Goal: Obtain resource: Download file/media

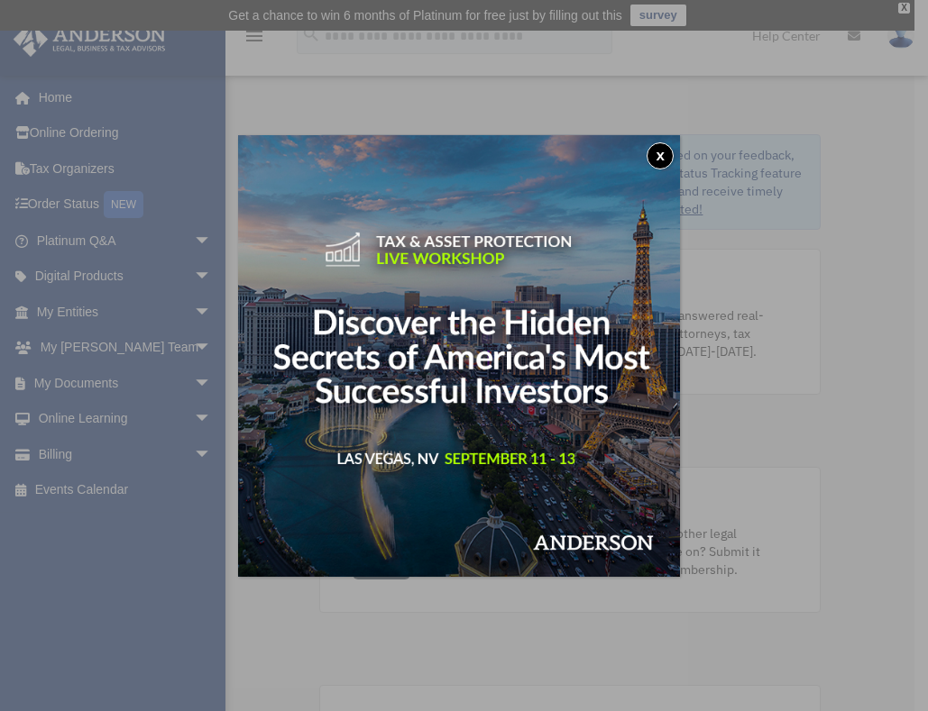
click at [107, 306] on div "x" at bounding box center [464, 355] width 928 height 711
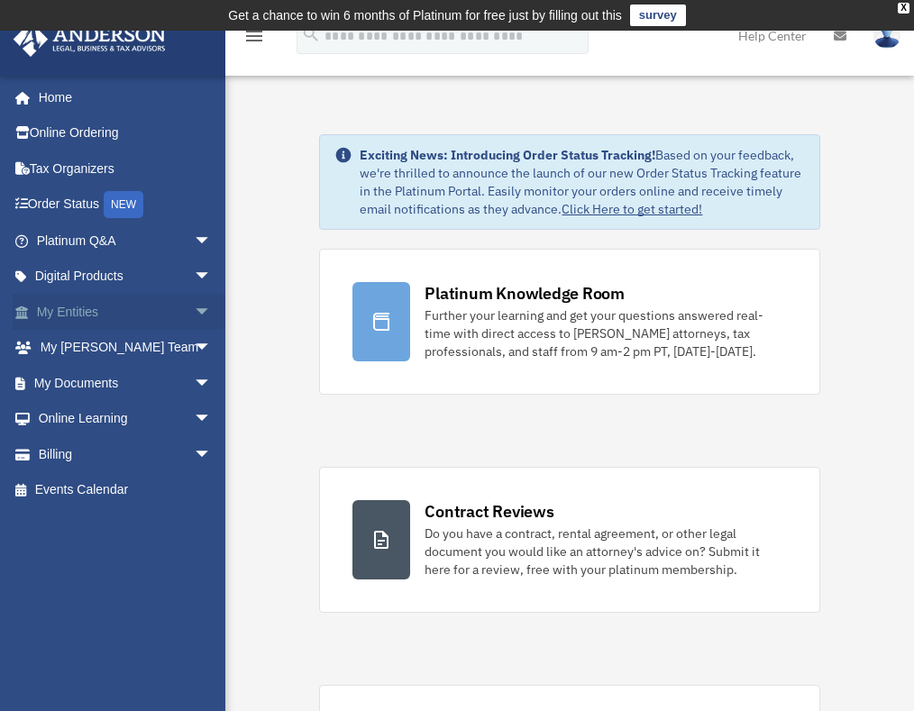
click at [78, 310] on link "My Entities arrow_drop_down" at bounding box center [126, 312] width 226 height 36
click at [194, 309] on span "arrow_drop_down" at bounding box center [212, 312] width 36 height 37
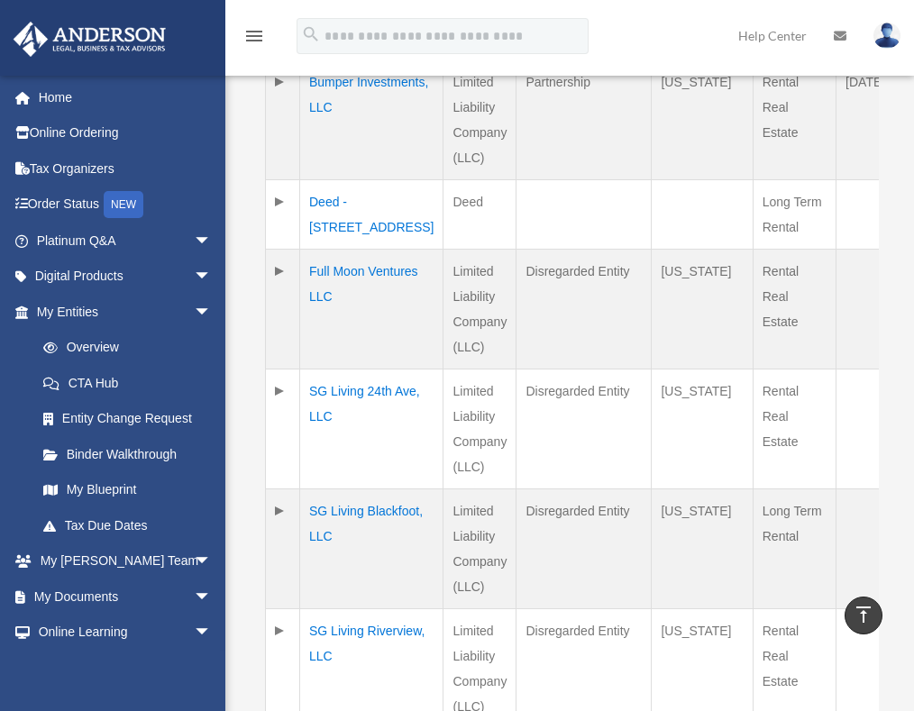
scroll to position [1037, 0]
click at [334, 508] on td "SG Living Blackfoot, LLC" at bounding box center [371, 548] width 143 height 120
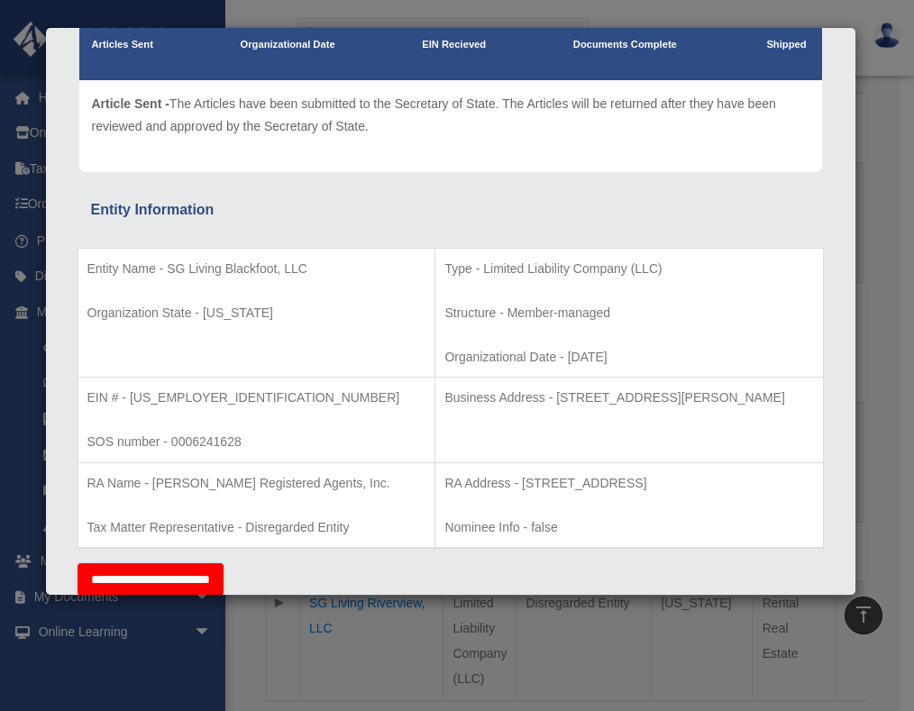
scroll to position [0, 0]
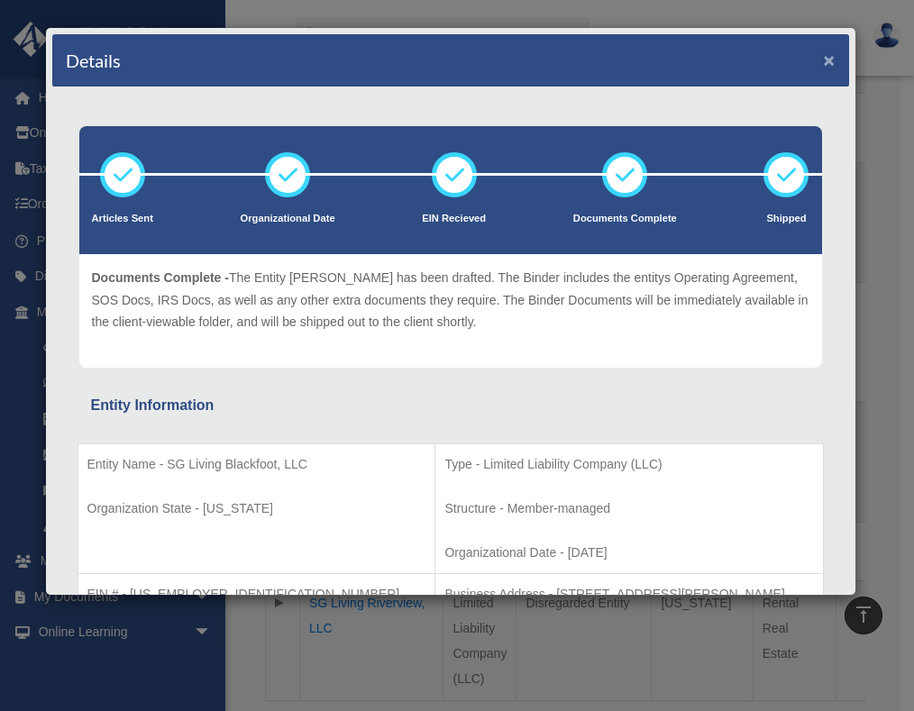
click at [824, 63] on button "×" at bounding box center [830, 59] width 12 height 19
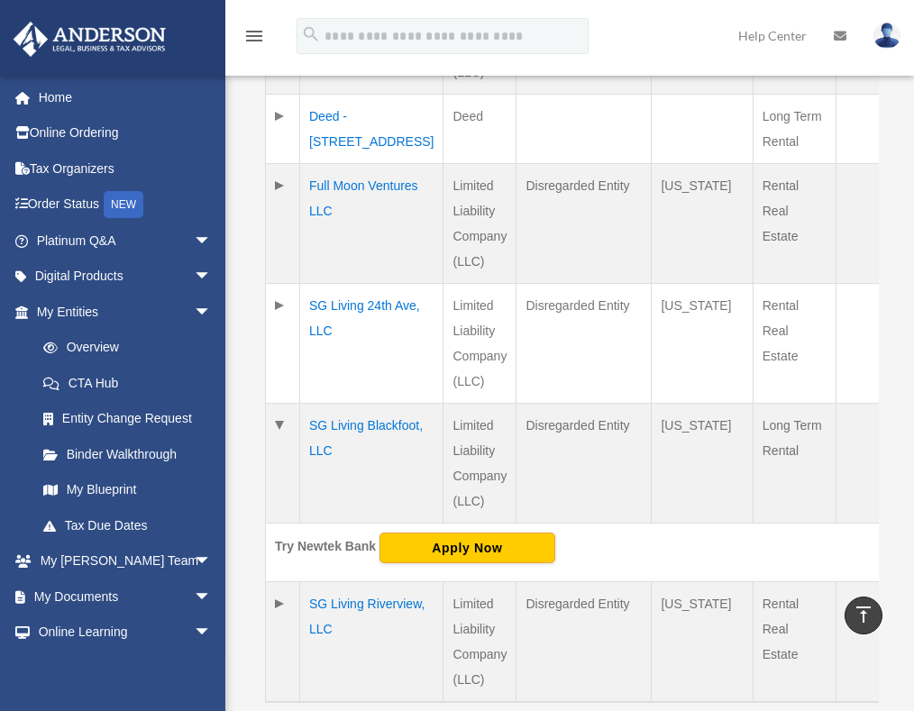
click at [323, 427] on td "SG Living Blackfoot, LLC" at bounding box center [371, 463] width 143 height 120
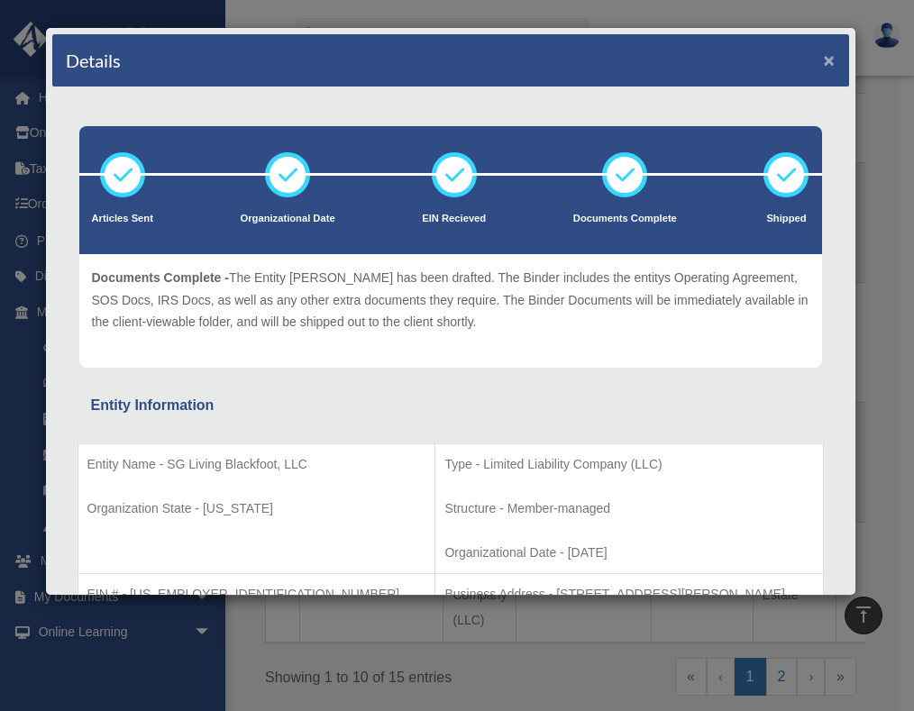
click at [824, 60] on button "×" at bounding box center [830, 59] width 12 height 19
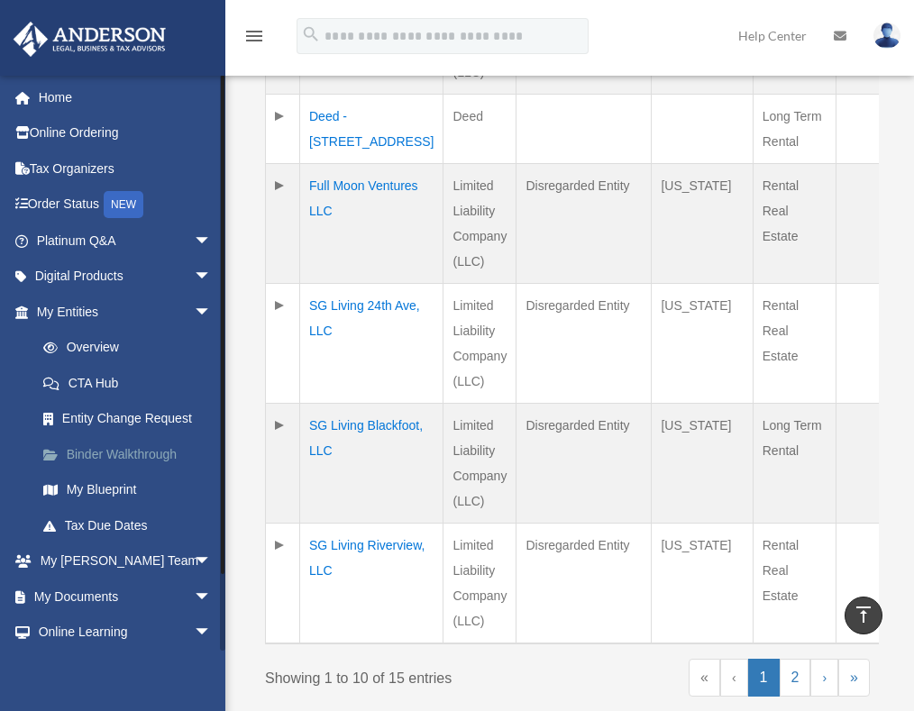
click at [133, 459] on link "Binder Walkthrough" at bounding box center [132, 454] width 214 height 36
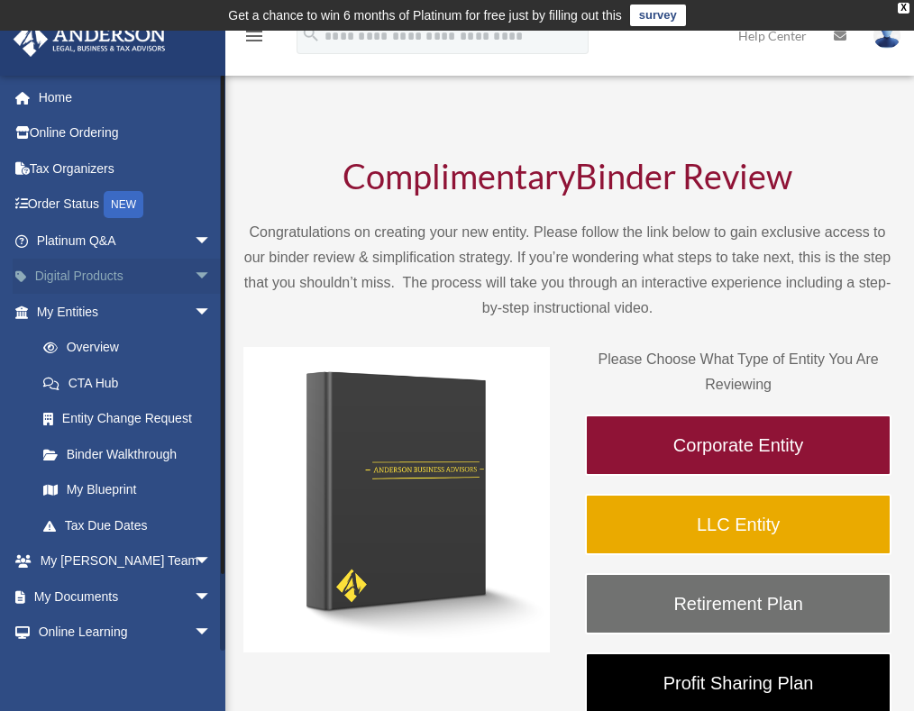
click at [116, 279] on link "Digital Products arrow_drop_down" at bounding box center [126, 277] width 226 height 36
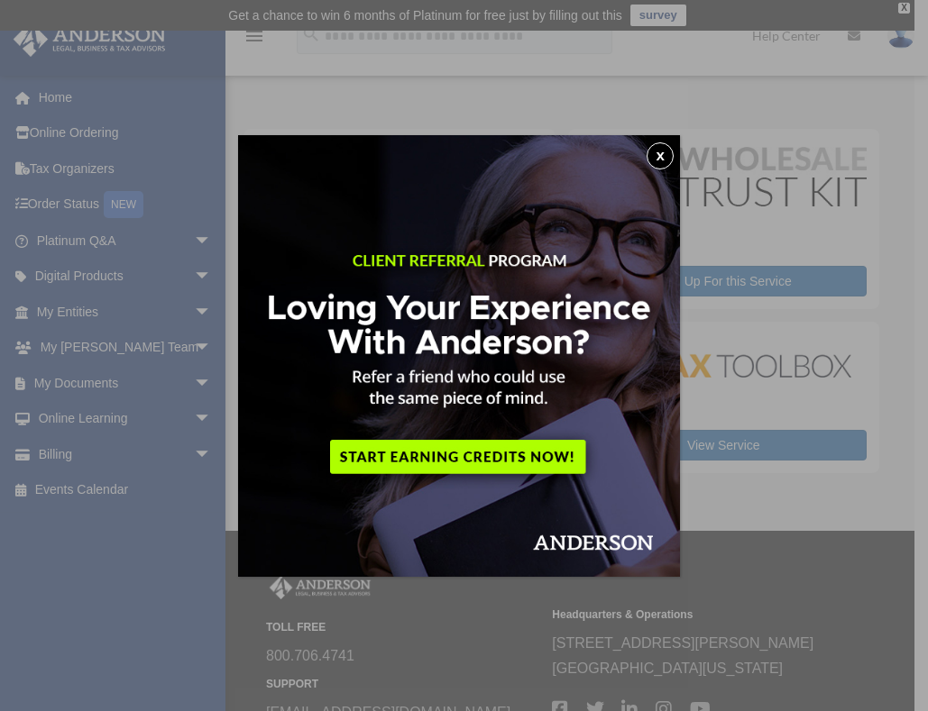
click at [191, 380] on div "x" at bounding box center [464, 355] width 928 height 711
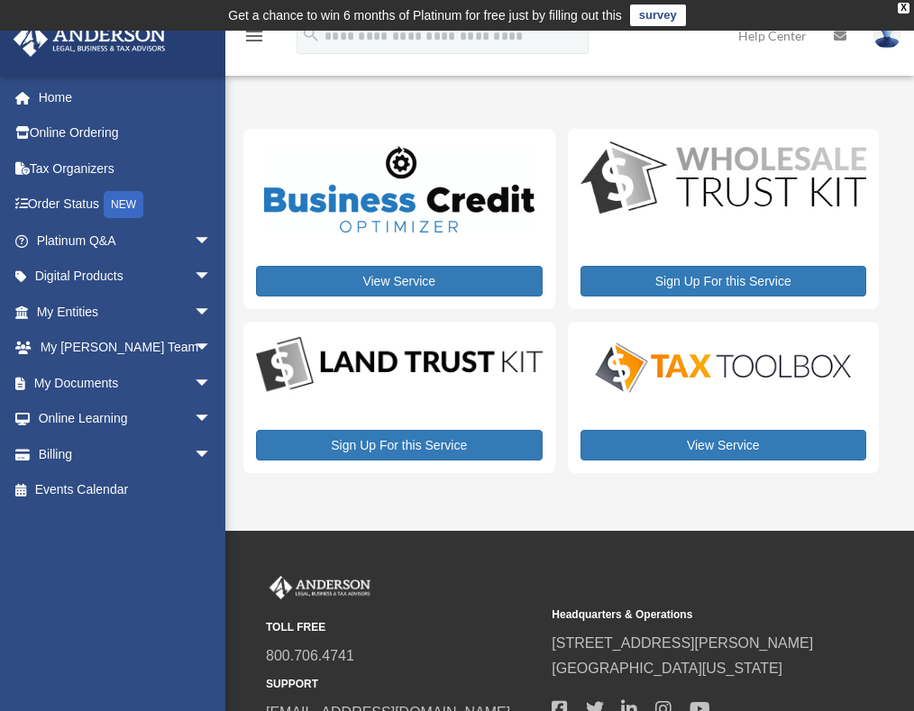
click at [194, 380] on span "arrow_drop_down" at bounding box center [212, 383] width 36 height 37
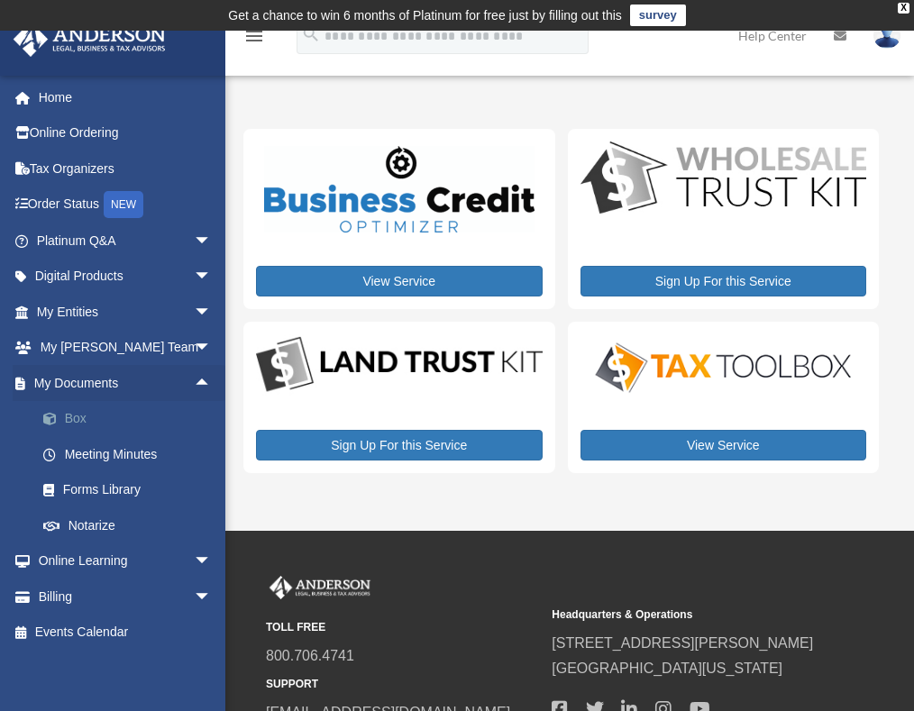
click at [83, 411] on link "Box" at bounding box center [132, 419] width 214 height 36
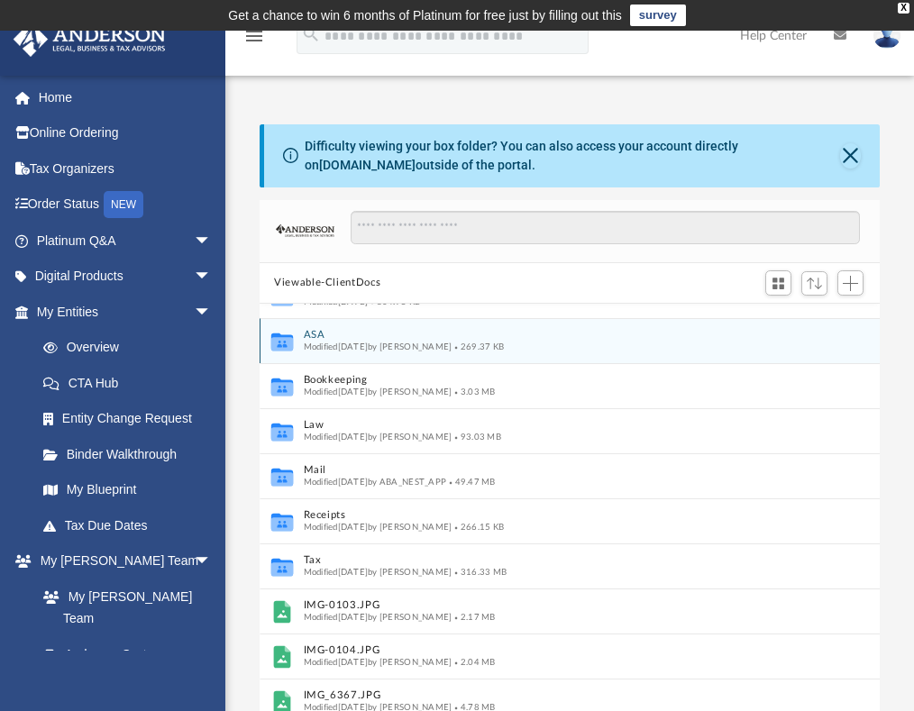
scroll to position [38, 0]
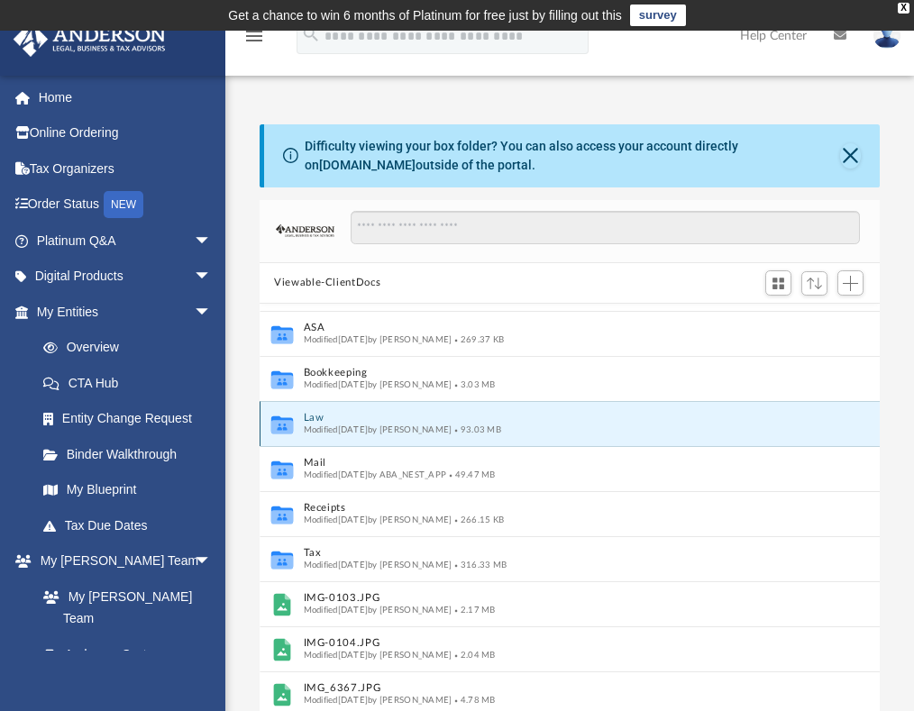
click at [369, 419] on button "Law" at bounding box center [551, 418] width 495 height 12
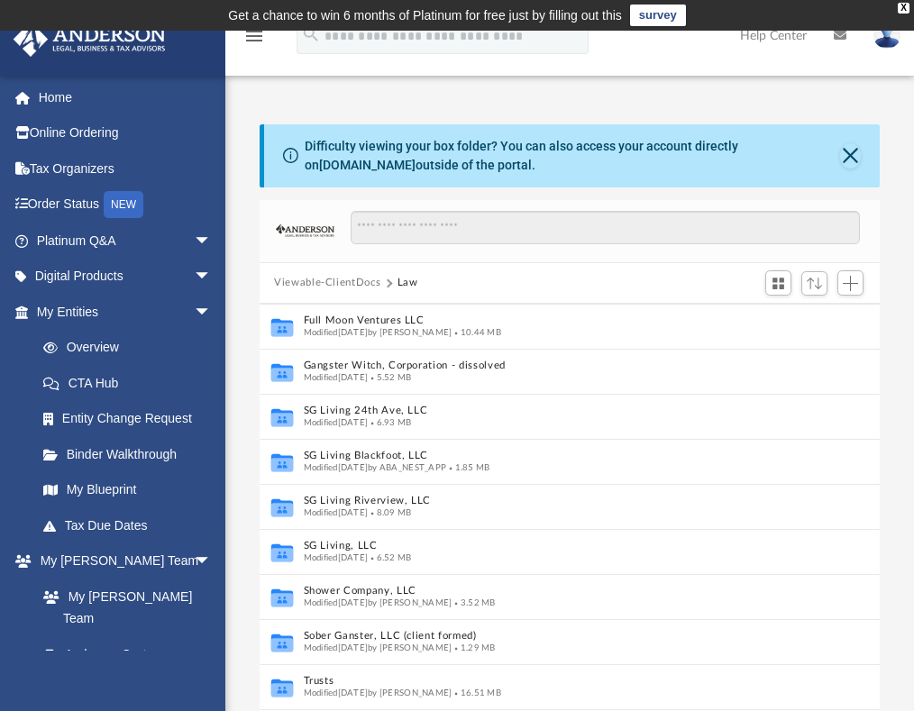
scroll to position [184, 0]
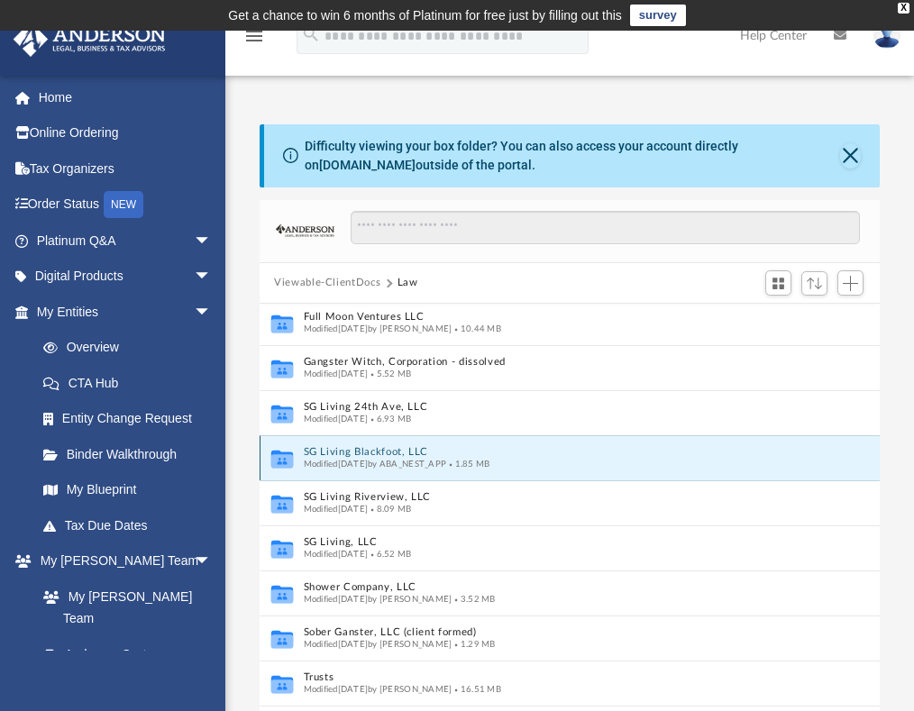
click at [361, 449] on button "SG Living Blackfoot, LLC" at bounding box center [551, 452] width 495 height 12
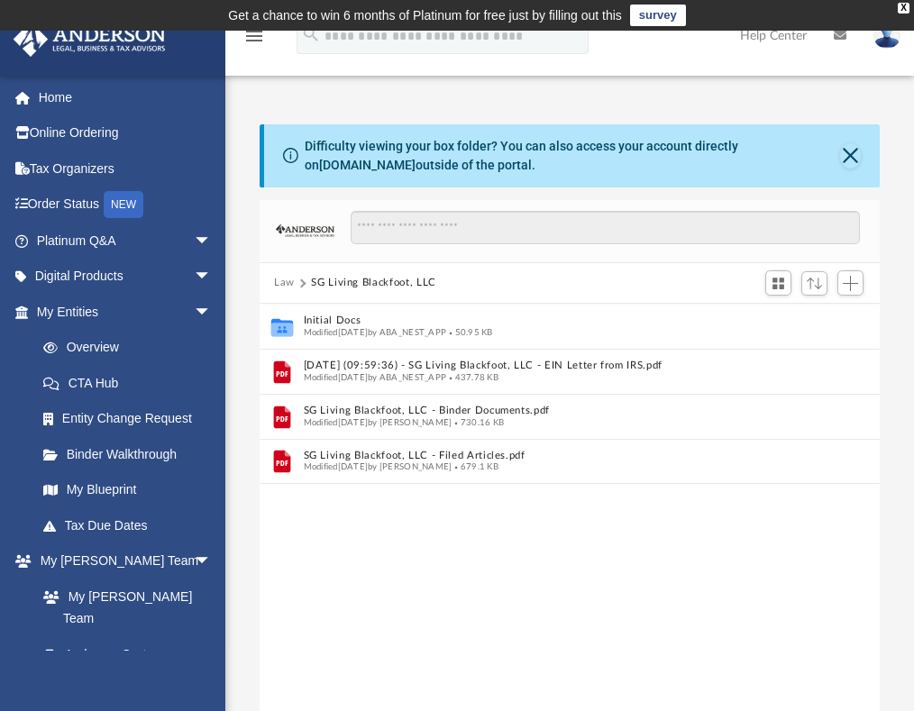
scroll to position [0, 0]
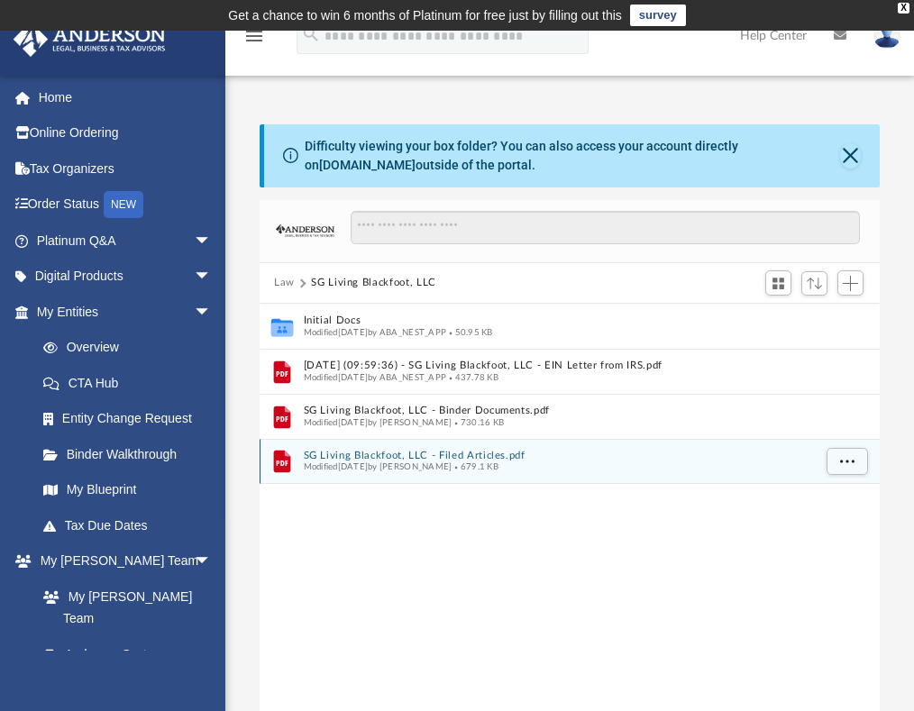
click at [436, 462] on div "Modified [DATE] by [PERSON_NAME] 679.1 KB" at bounding box center [558, 468] width 508 height 12
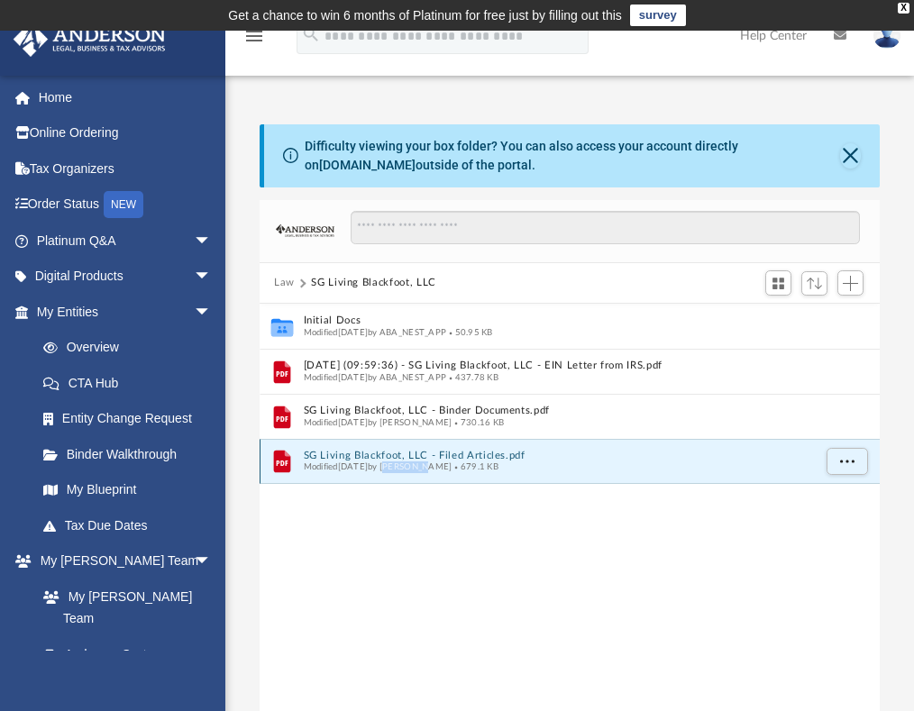
click at [436, 462] on div "Modified [DATE] by [PERSON_NAME] 679.1 KB" at bounding box center [558, 468] width 508 height 12
drag, startPoint x: 436, startPoint y: 461, endPoint x: 571, endPoint y: 460, distance: 134.3
click at [571, 460] on button "SG Living Blackfoot, LLC - Filed Articles.pdf" at bounding box center [558, 456] width 508 height 12
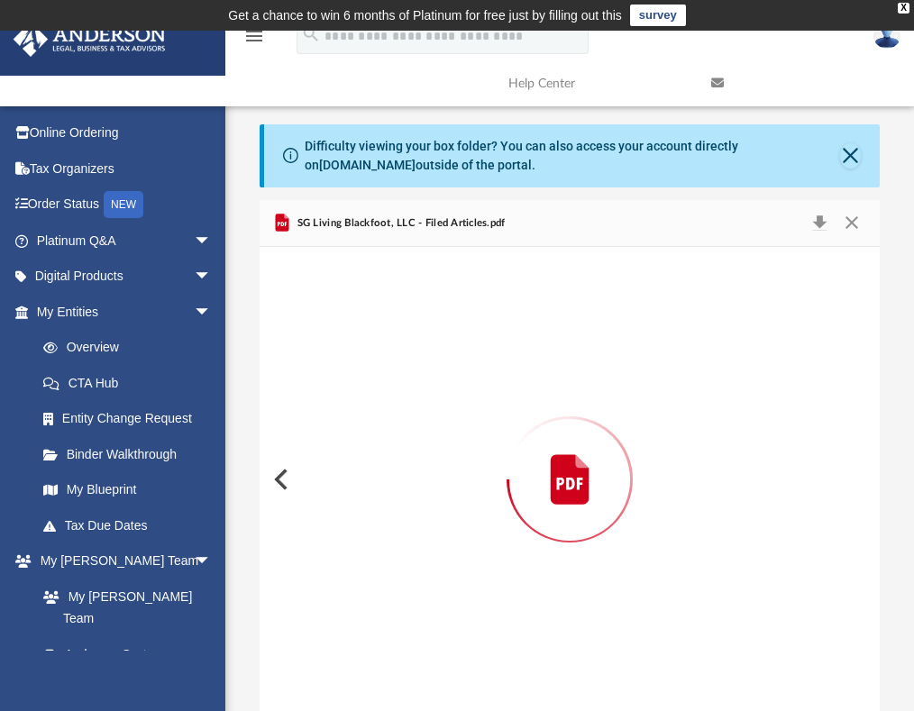
scroll to position [1, 0]
click at [571, 460] on icon "Preview" at bounding box center [570, 478] width 38 height 49
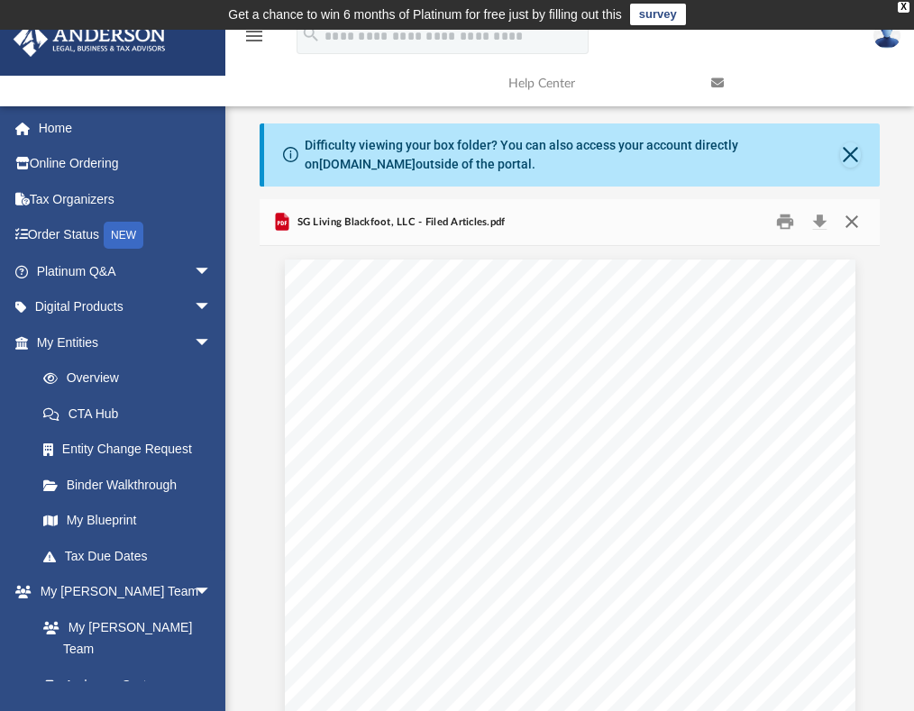
click at [858, 220] on button "Close" at bounding box center [851, 222] width 32 height 28
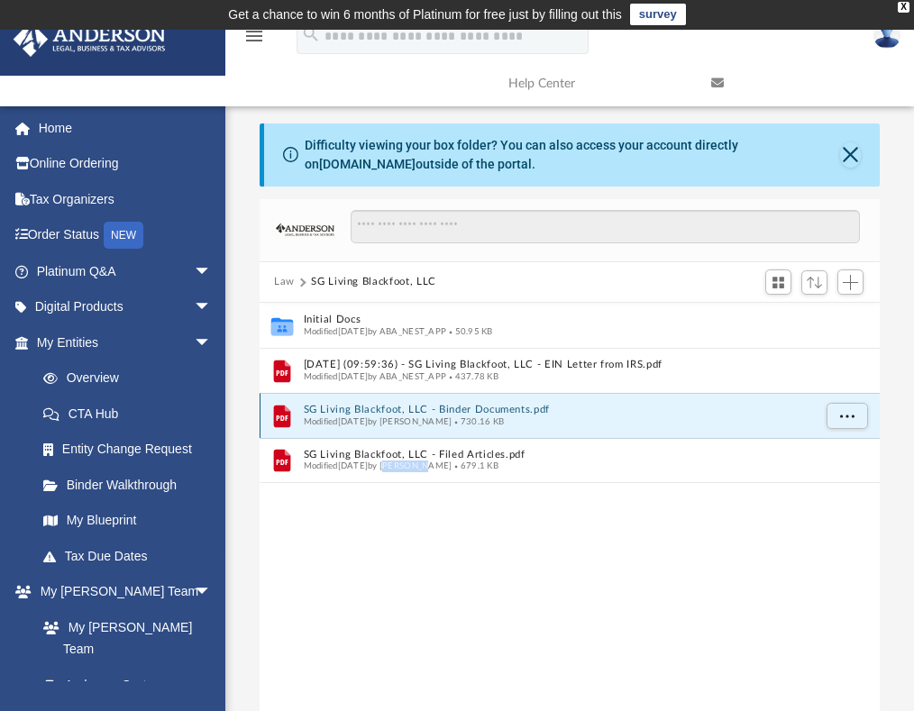
click at [477, 407] on button "SG Living Blackfoot, LLC - Binder Documents.pdf" at bounding box center [558, 410] width 508 height 12
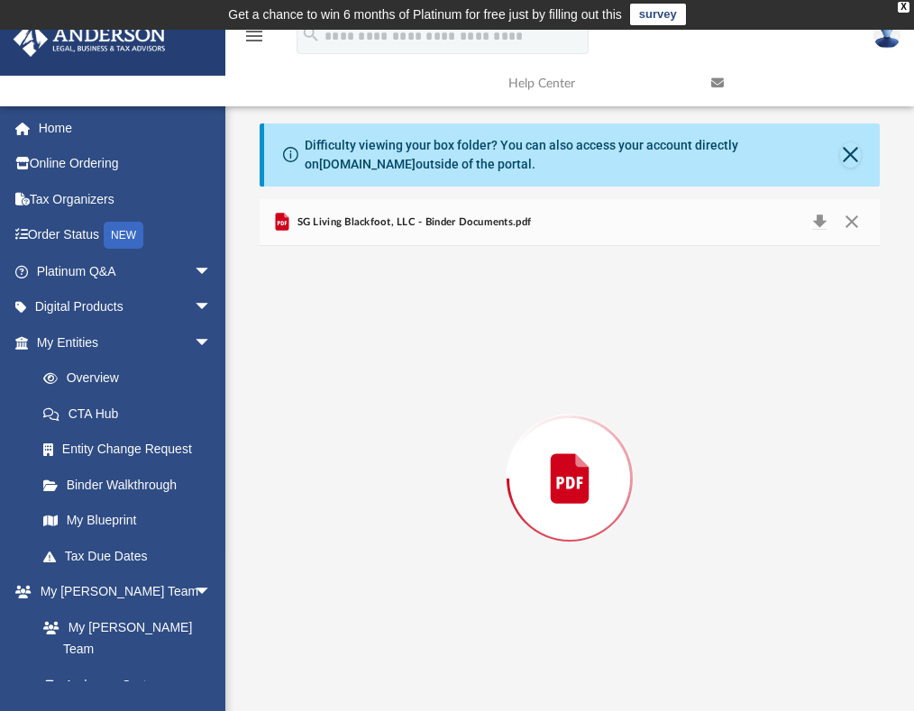
click at [477, 407] on div "Preview" at bounding box center [570, 478] width 620 height 465
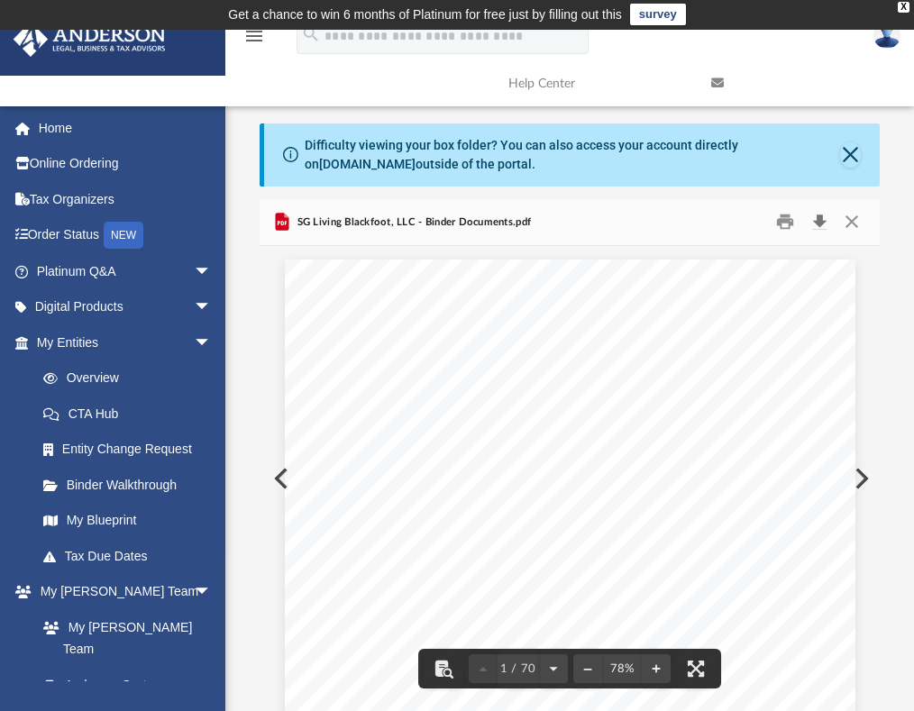
click at [818, 217] on button "Download" at bounding box center [819, 222] width 32 height 28
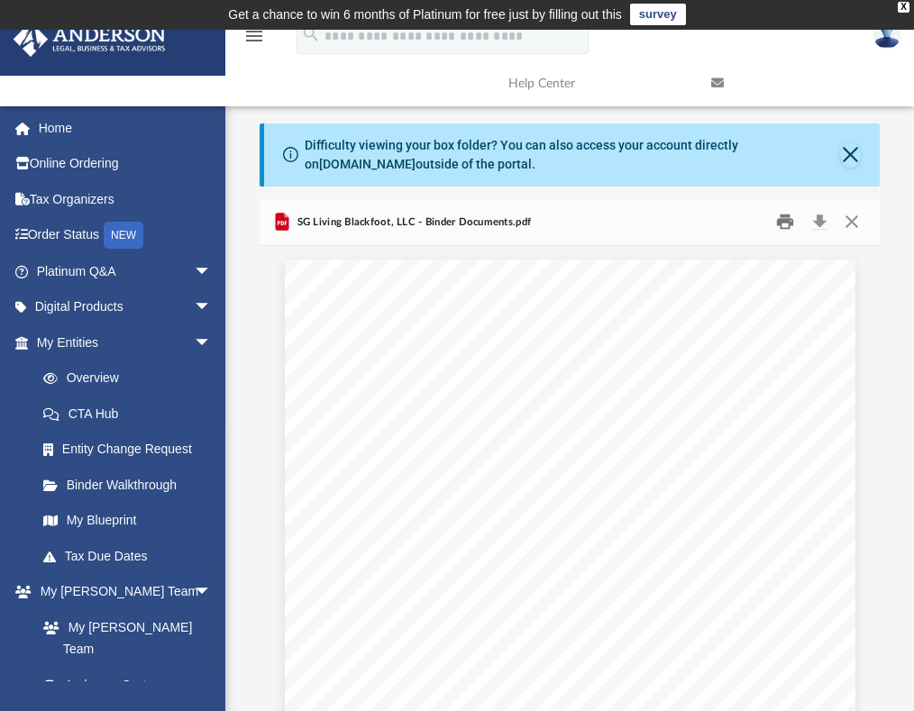
click at [789, 227] on button "Print" at bounding box center [785, 222] width 36 height 28
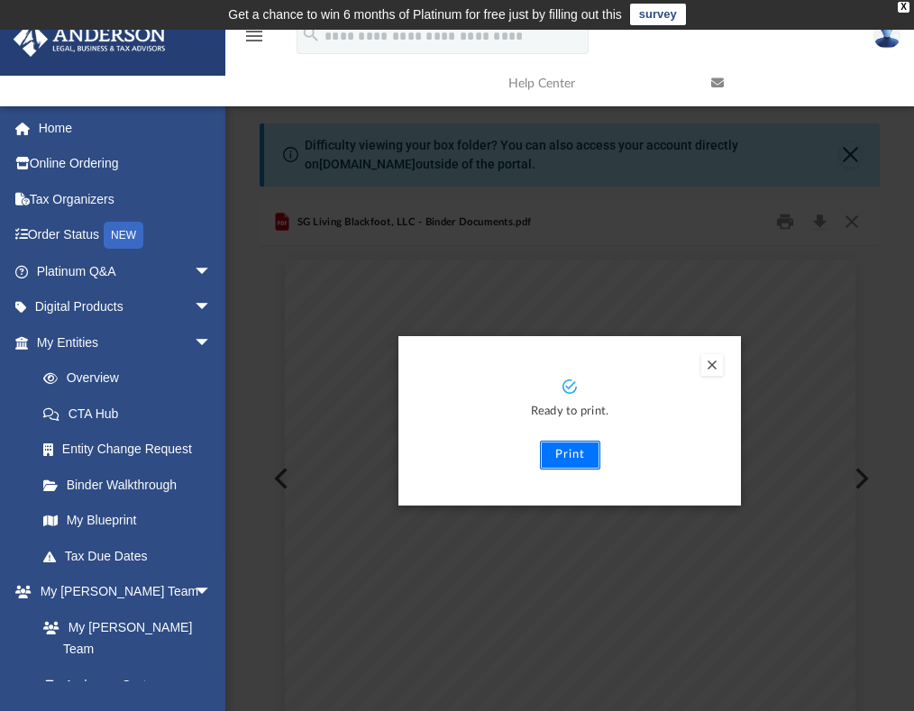
click at [559, 458] on button "Print" at bounding box center [570, 455] width 60 height 29
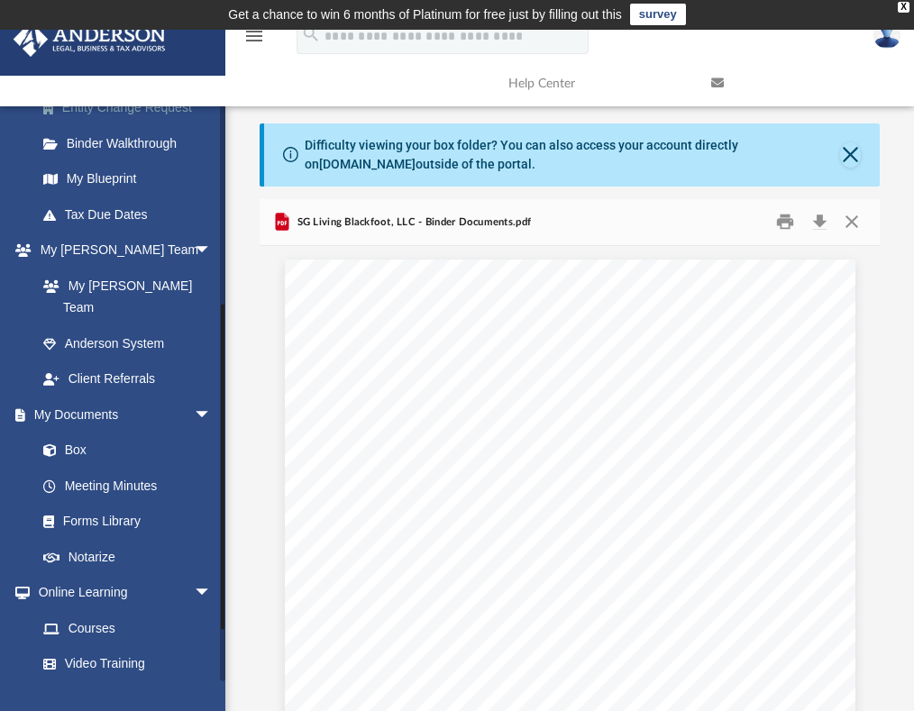
scroll to position [343, 0]
click at [85, 509] on link "Forms Library" at bounding box center [132, 521] width 214 height 36
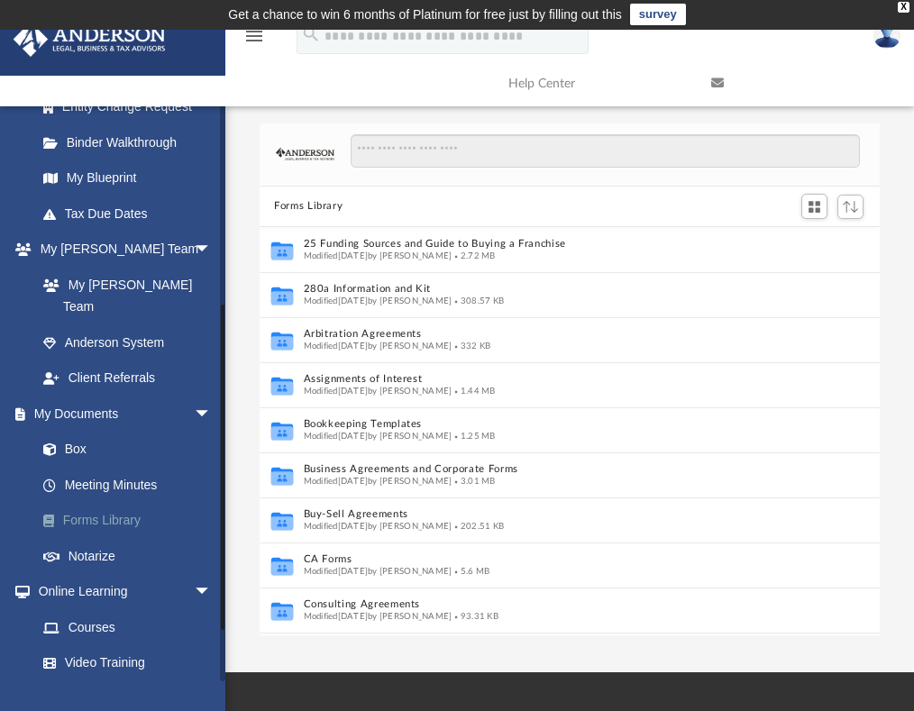
scroll to position [396, 606]
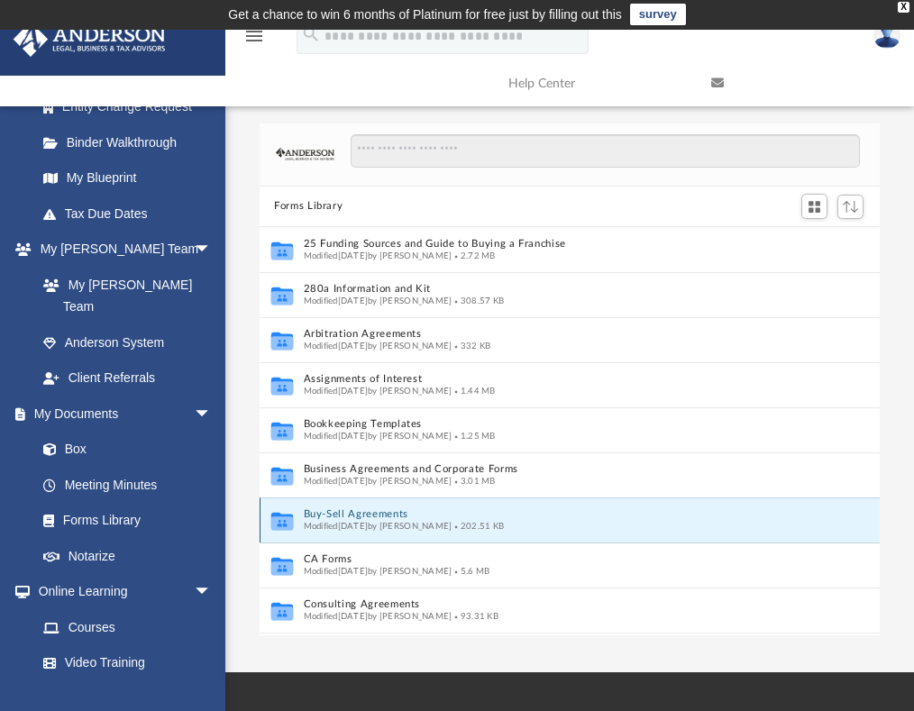
click at [414, 517] on button "Buy-Sell Agreements" at bounding box center [551, 514] width 495 height 12
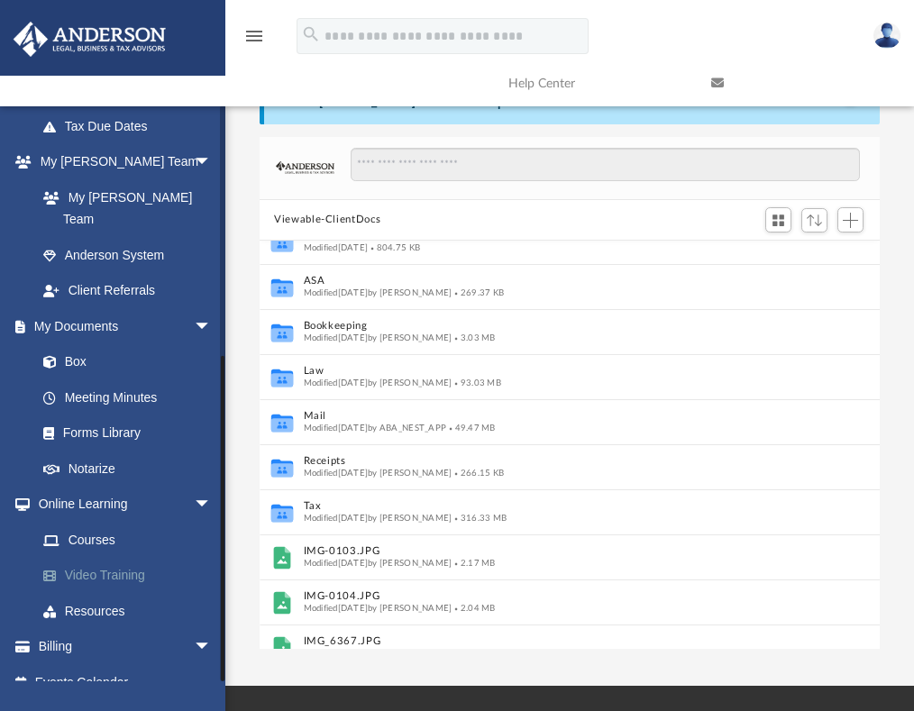
scroll to position [66, 0]
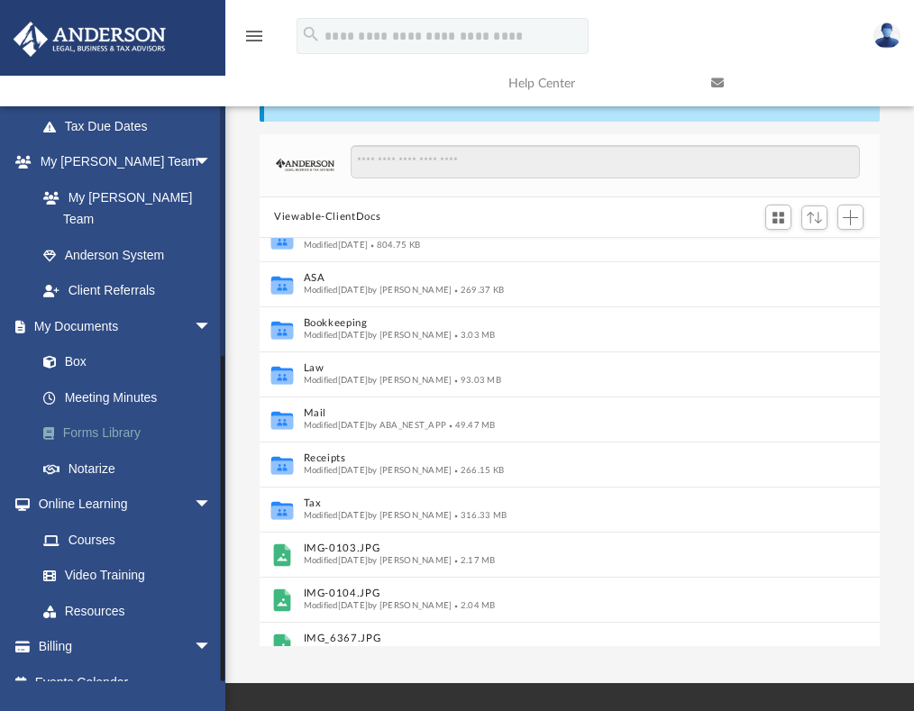
click at [107, 416] on link "Forms Library" at bounding box center [132, 434] width 214 height 36
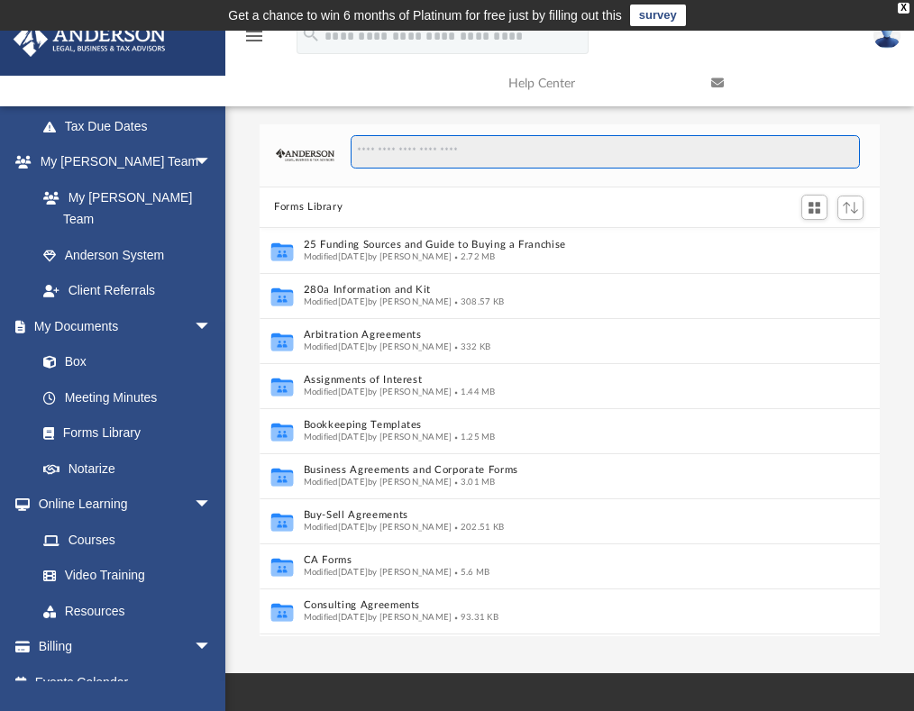
click at [421, 156] on input "Search files and folders" at bounding box center [605, 152] width 509 height 34
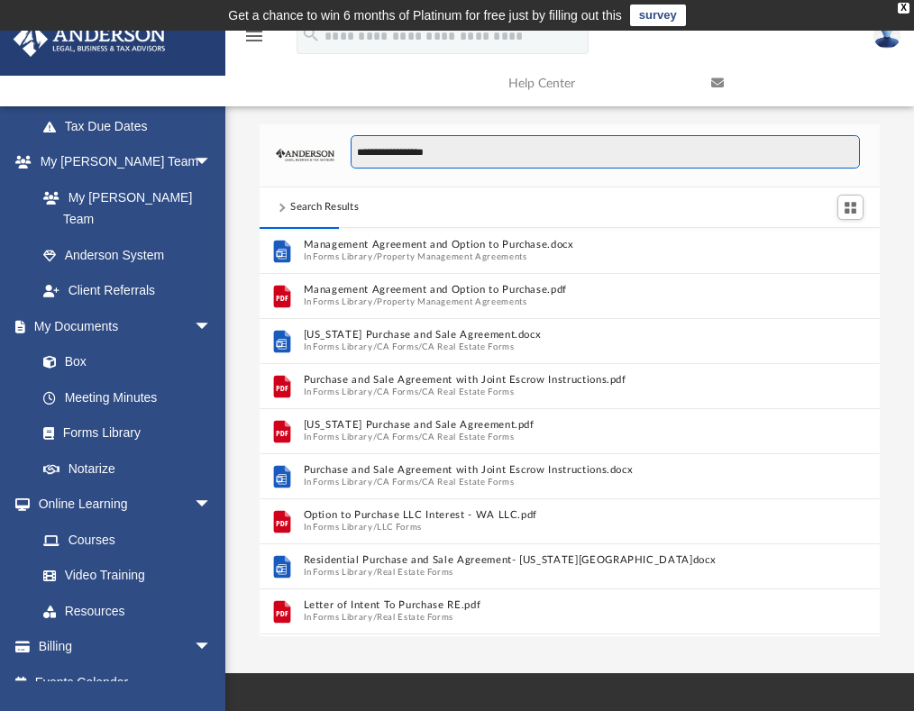
scroll to position [14, 14]
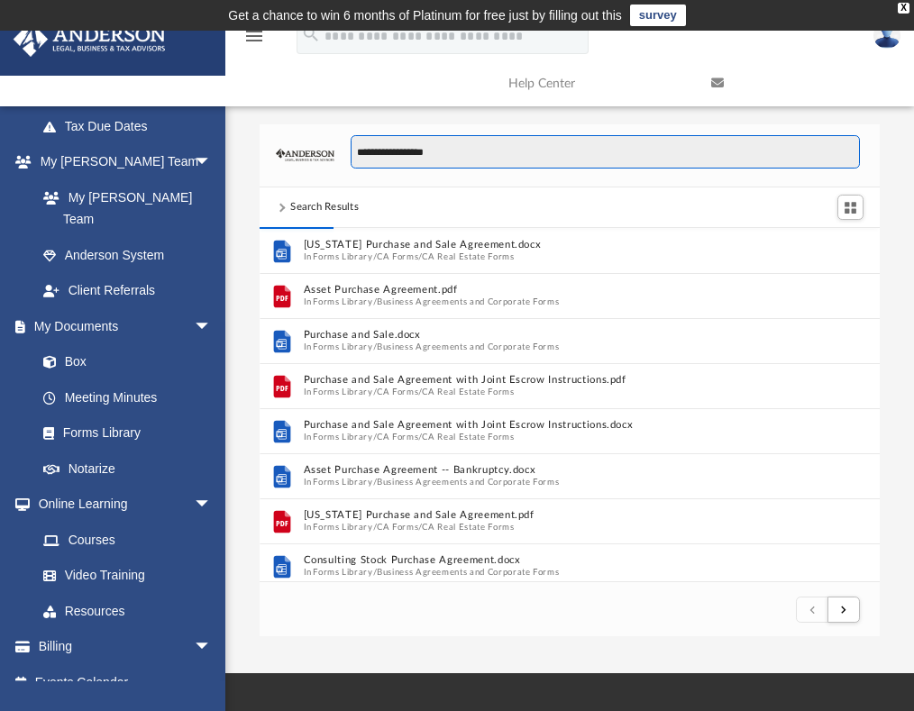
type input "**********"
